Goal: Task Accomplishment & Management: Use online tool/utility

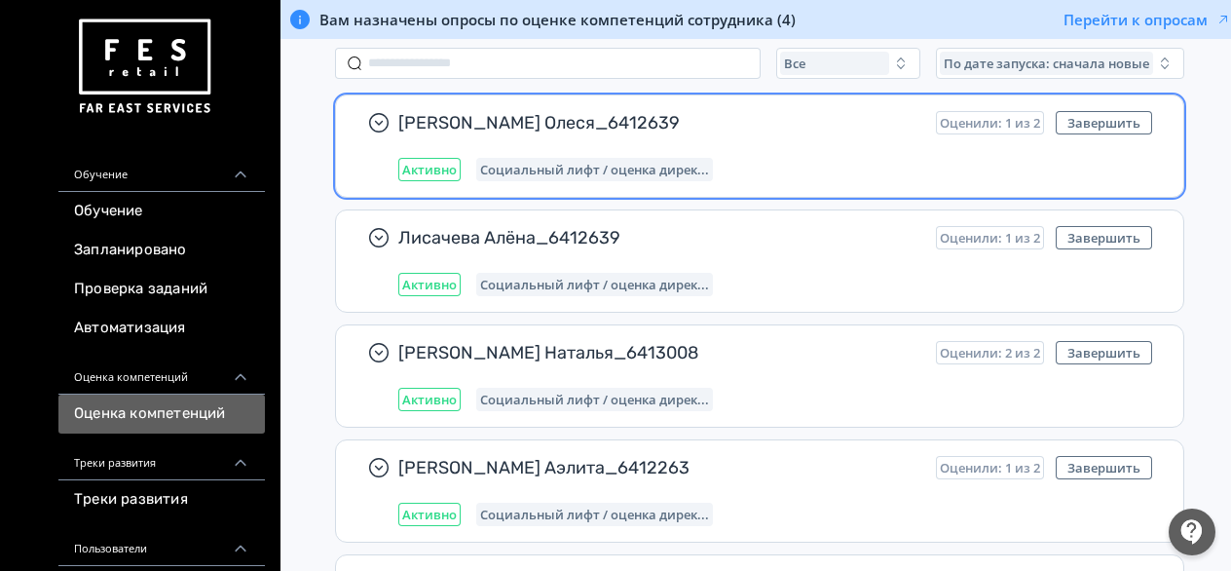
scroll to position [292, 0]
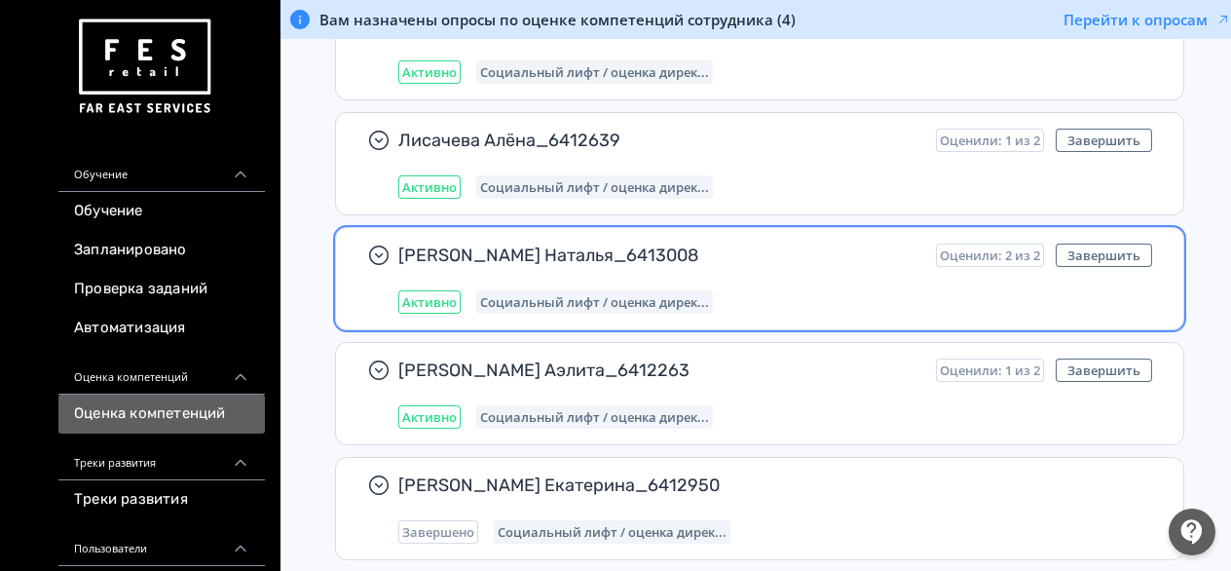
click at [460, 252] on span "[PERSON_NAME] Наталья_6413008" at bounding box center [659, 255] width 522 height 23
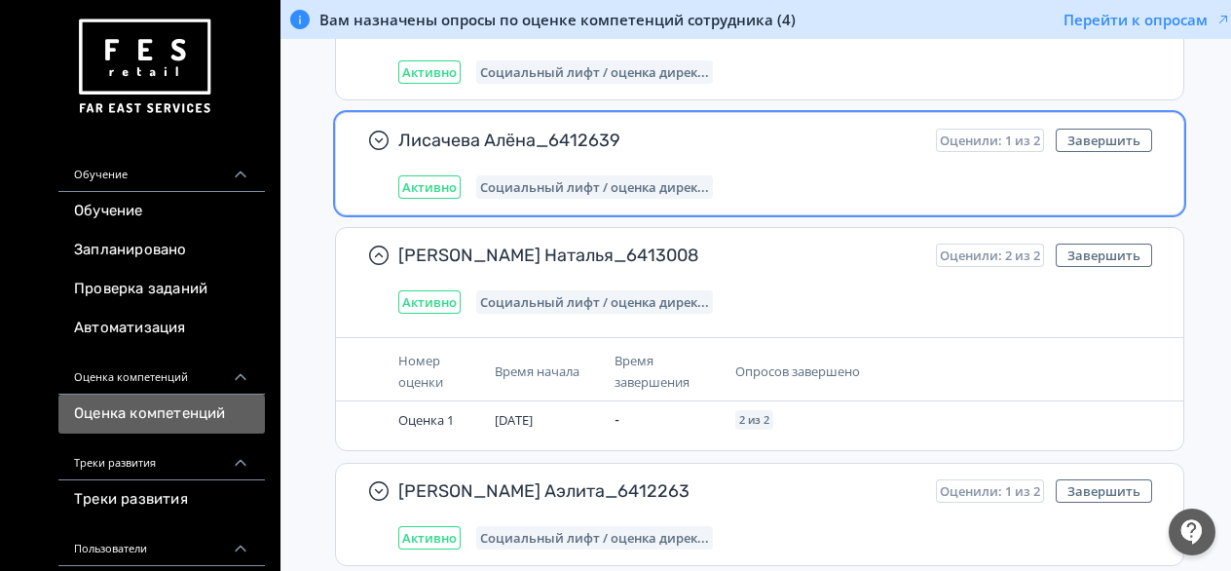
scroll to position [390, 0]
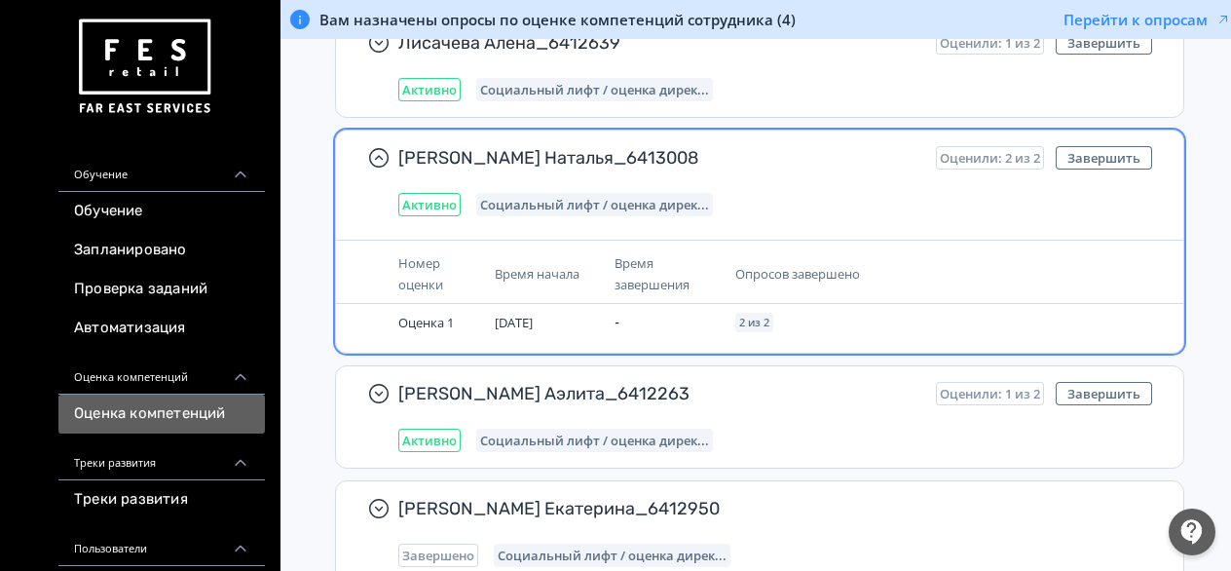
click at [526, 146] on span "[PERSON_NAME] Наталья_6413008" at bounding box center [659, 157] width 522 height 23
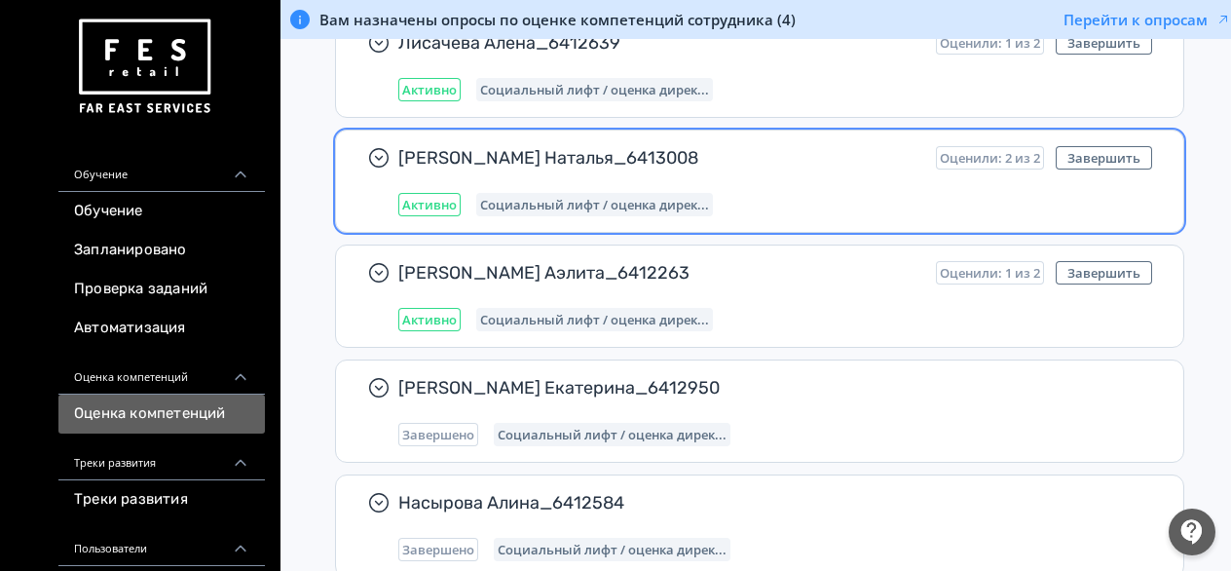
click at [526, 146] on span "[PERSON_NAME] Наталья_6413008" at bounding box center [659, 157] width 522 height 23
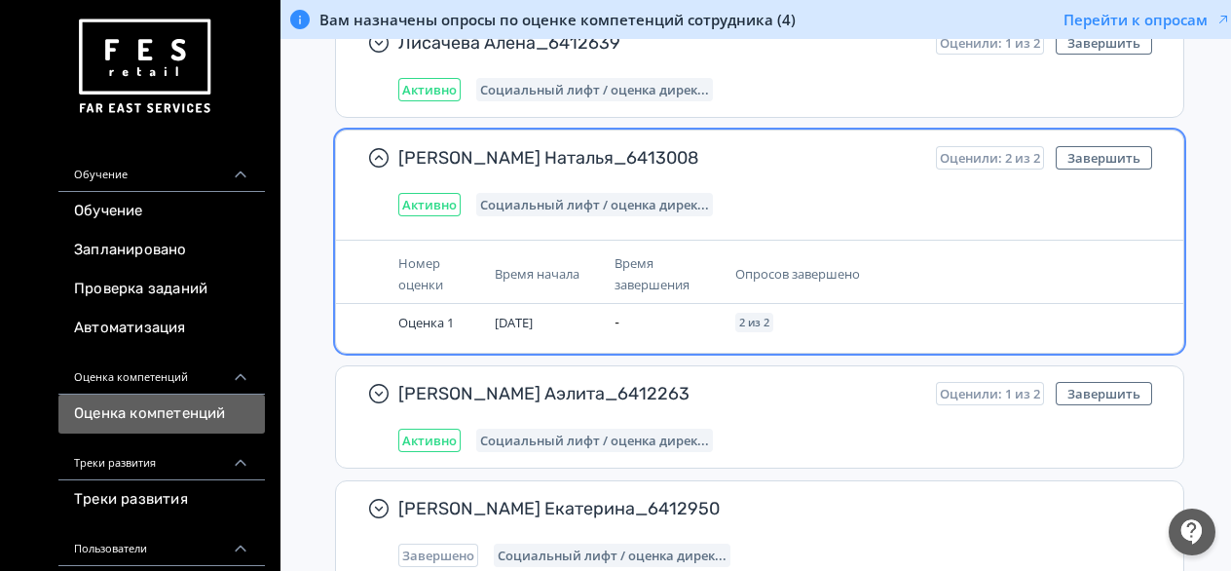
click at [540, 279] on span "Время начала" at bounding box center [537, 274] width 85 height 18
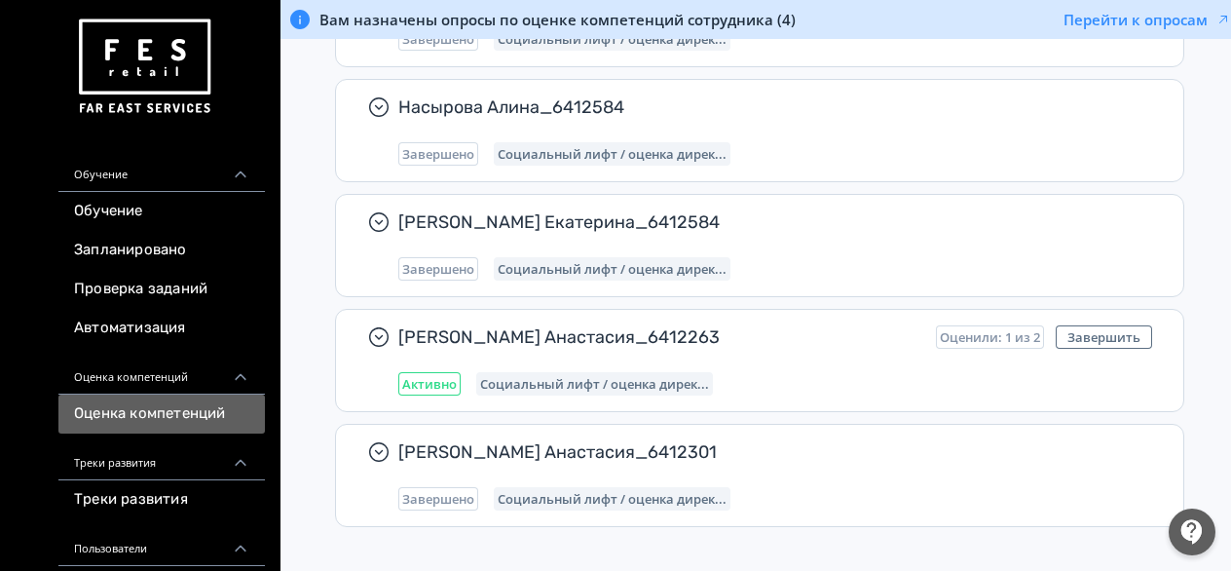
scroll to position [924, 0]
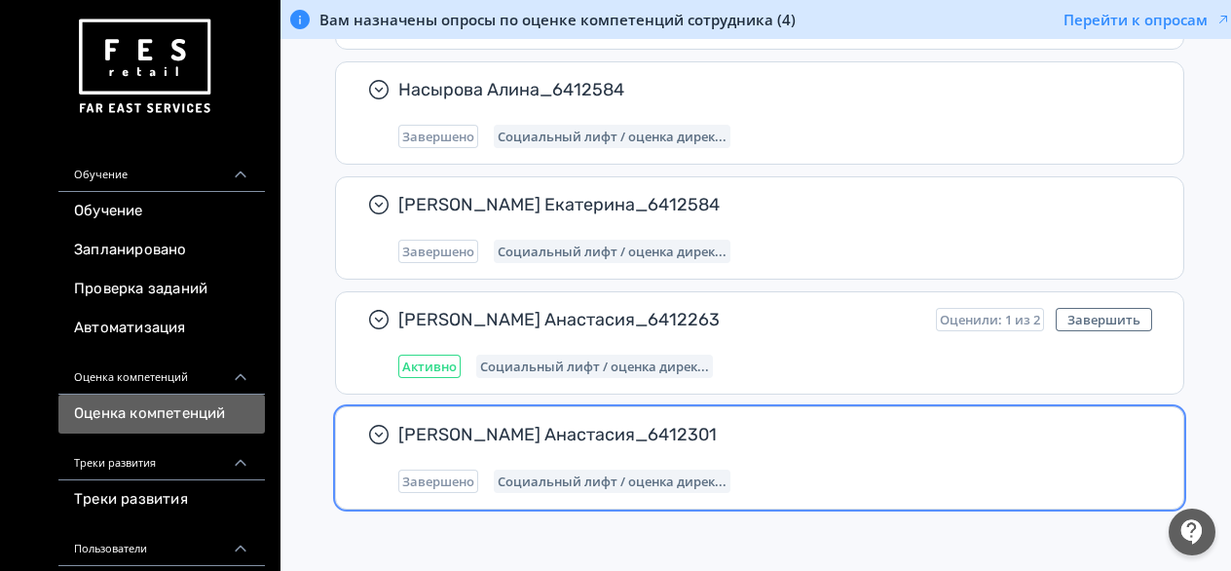
click at [531, 430] on span "[PERSON_NAME] Анастасия_6412301" at bounding box center [767, 434] width 738 height 23
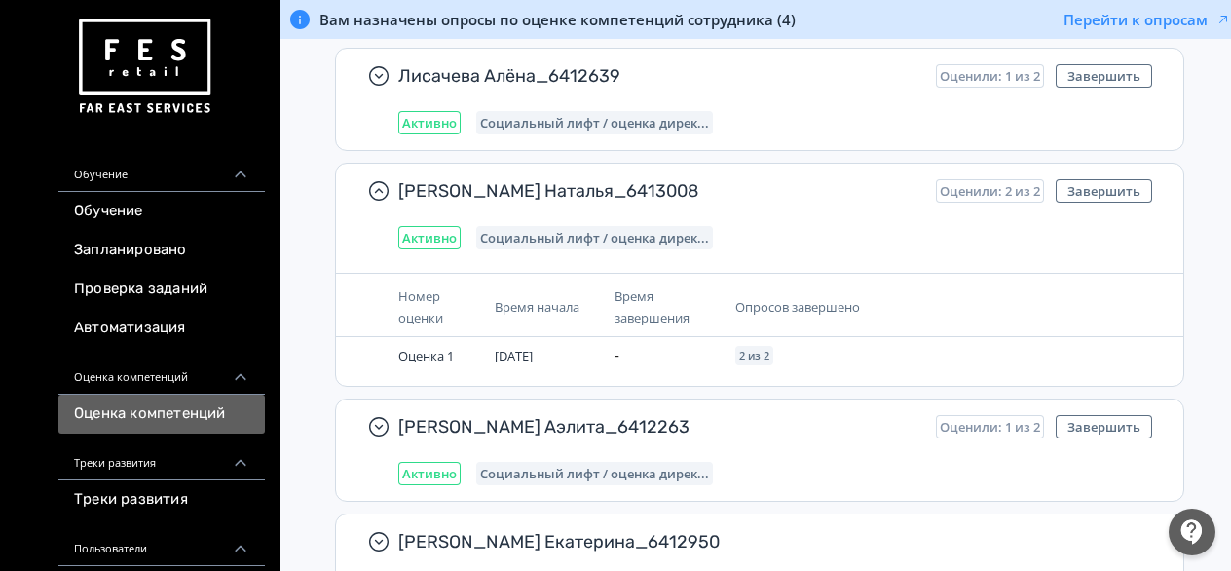
scroll to position [339, 0]
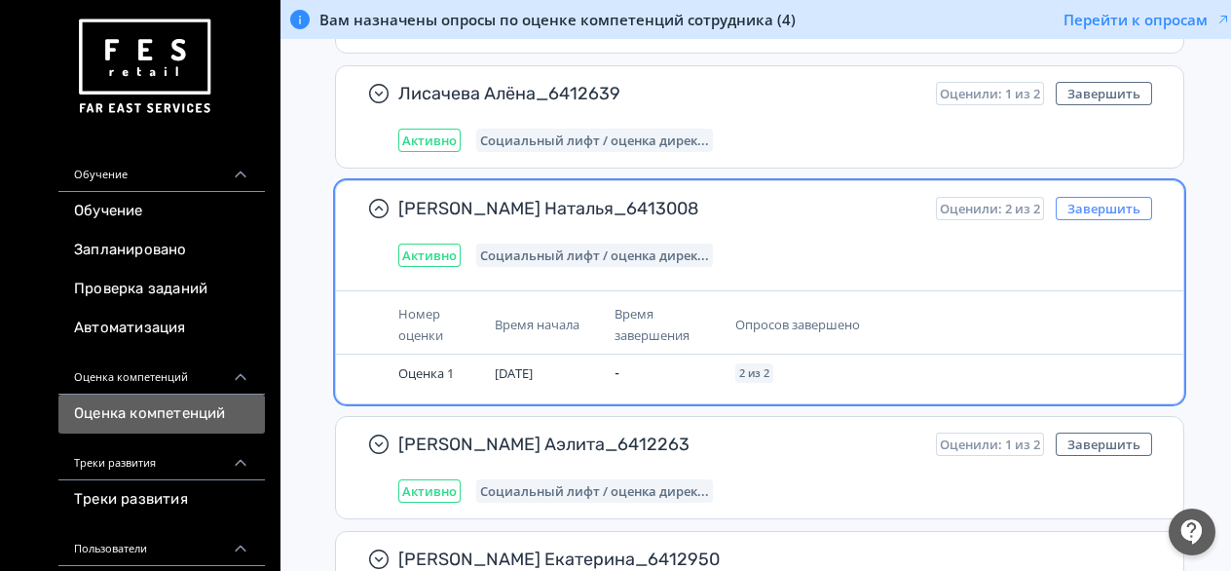
click at [1084, 201] on button "Завершить" at bounding box center [1104, 208] width 96 height 23
click at [1085, 205] on button "Завершить" at bounding box center [1104, 208] width 96 height 23
click at [548, 203] on span "[PERSON_NAME] Наталья_6413008" at bounding box center [659, 208] width 522 height 23
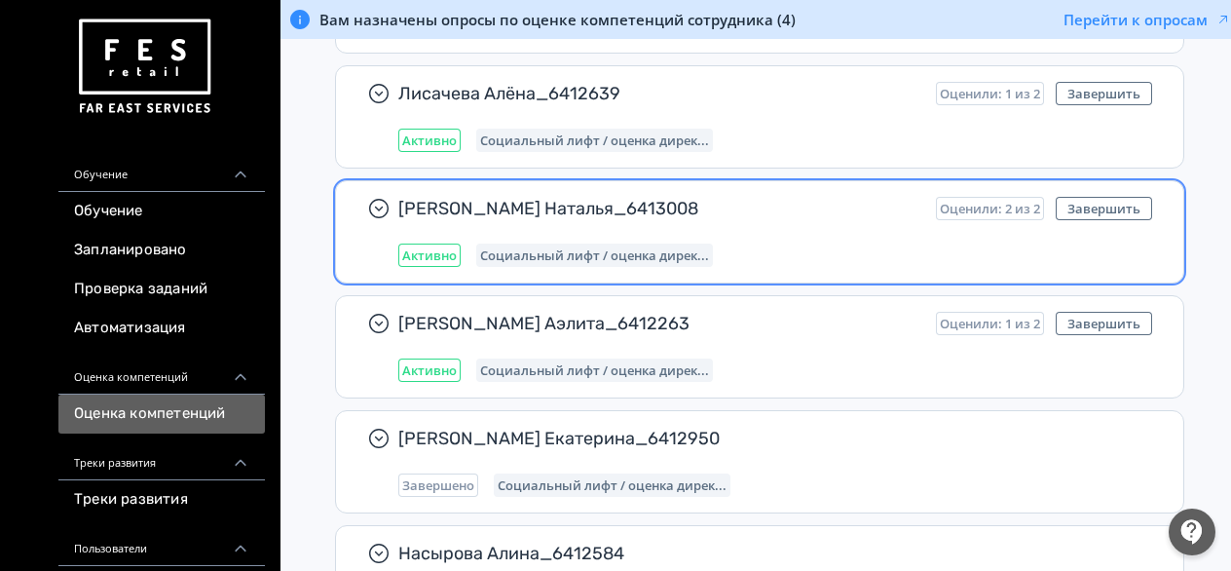
click at [548, 203] on span "[PERSON_NAME] Наталья_6413008" at bounding box center [659, 208] width 522 height 23
